Goal: Transaction & Acquisition: Download file/media

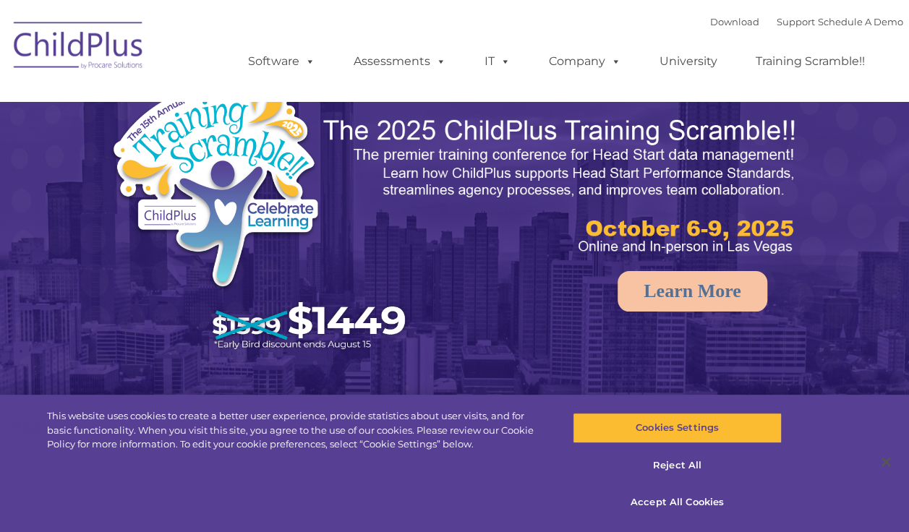
select select "MEDIUM"
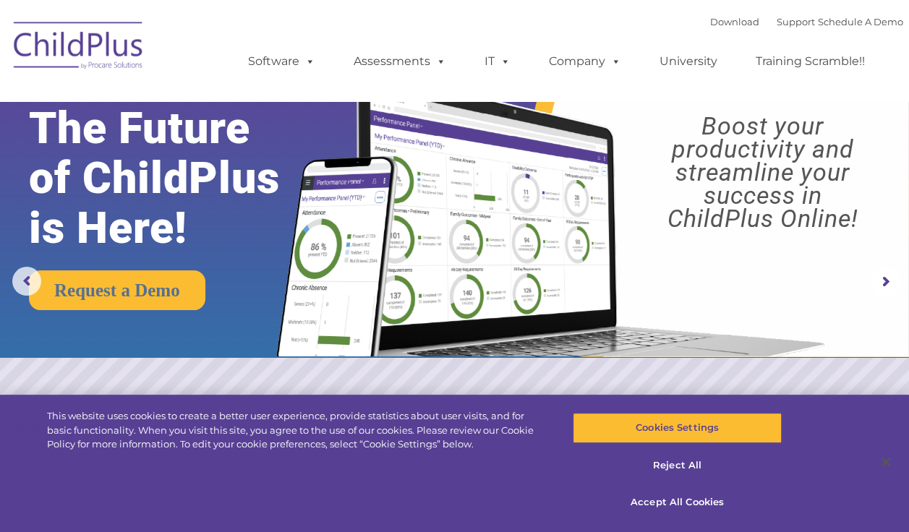
click at [486, 358] on rs-slide "Request a Demo The Future of ChildPlus is Here! Boost your productivity and str…" at bounding box center [454, 282] width 909 height 564
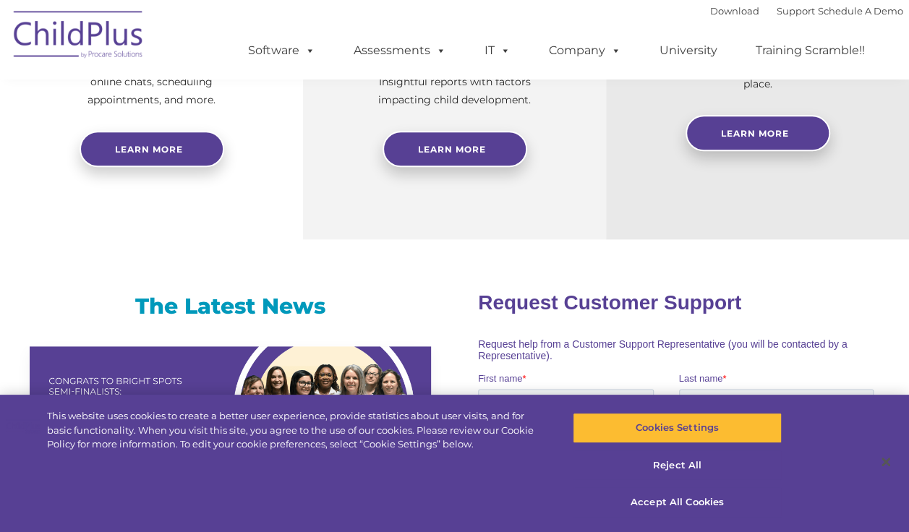
scroll to position [752, 0]
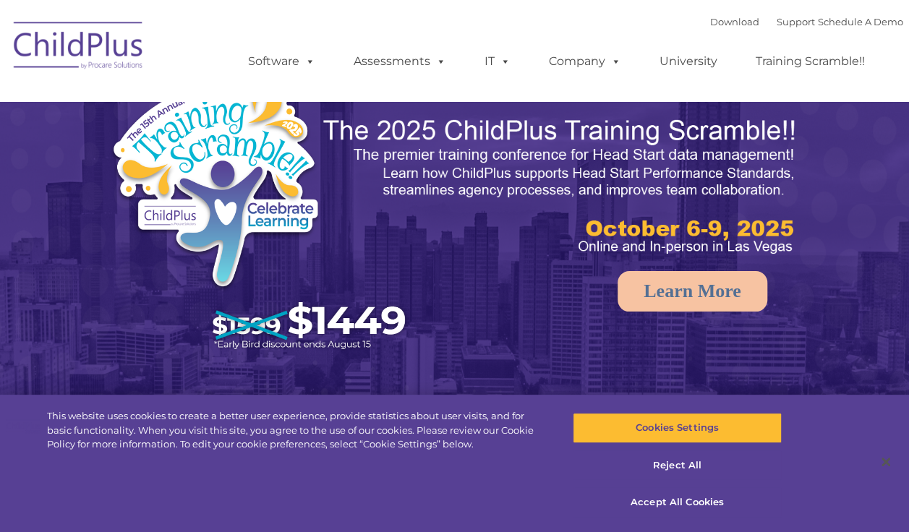
select select "MEDIUM"
click at [494, 59] on span at bounding box center [502, 61] width 16 height 14
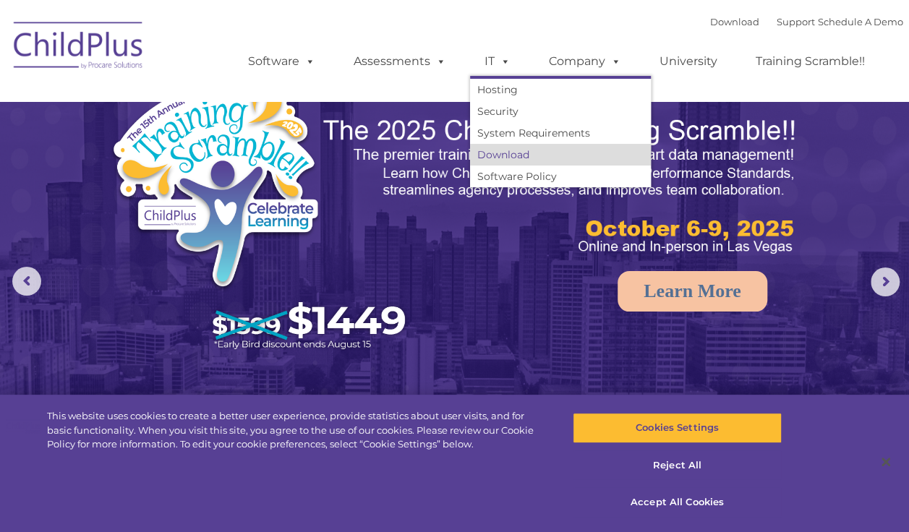
click at [545, 145] on link "Download" at bounding box center [560, 155] width 181 height 22
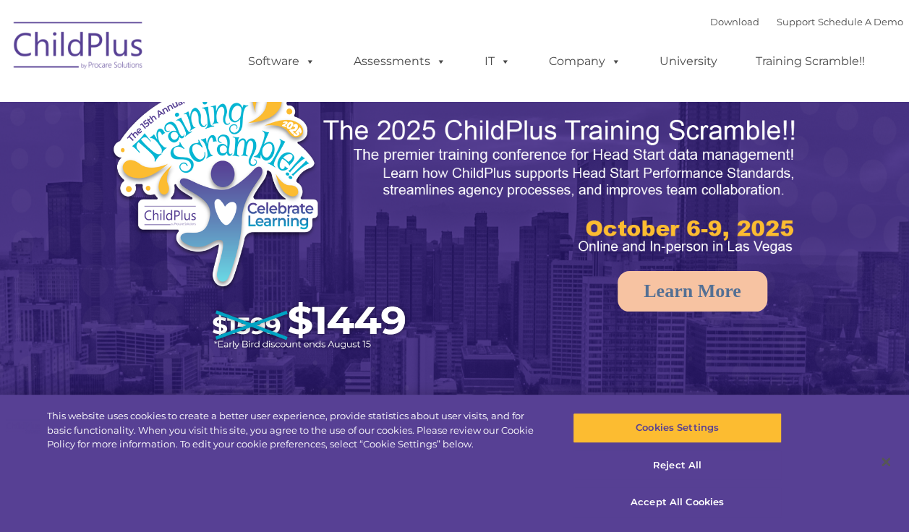
select select "MEDIUM"
click at [495, 64] on span at bounding box center [502, 61] width 16 height 14
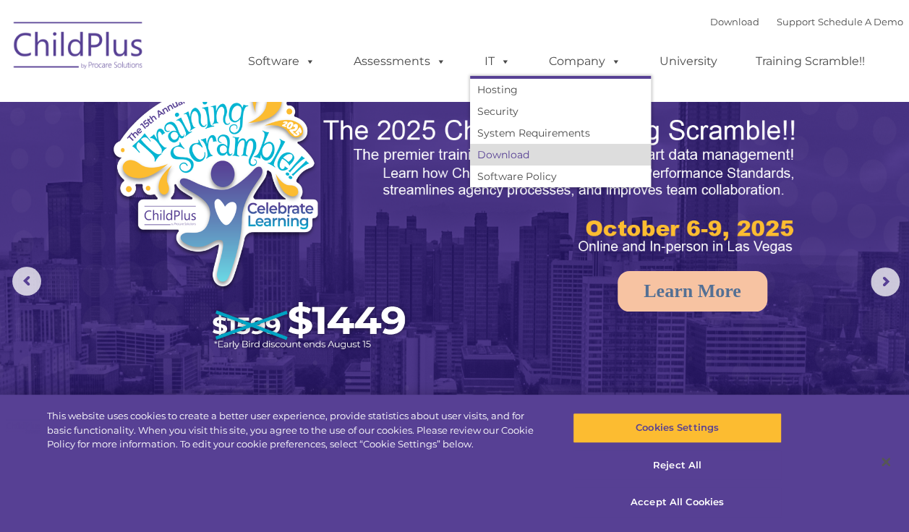
click at [534, 163] on link "Download" at bounding box center [560, 155] width 181 height 22
